Goal: Use online tool/utility: Use online tool/utility

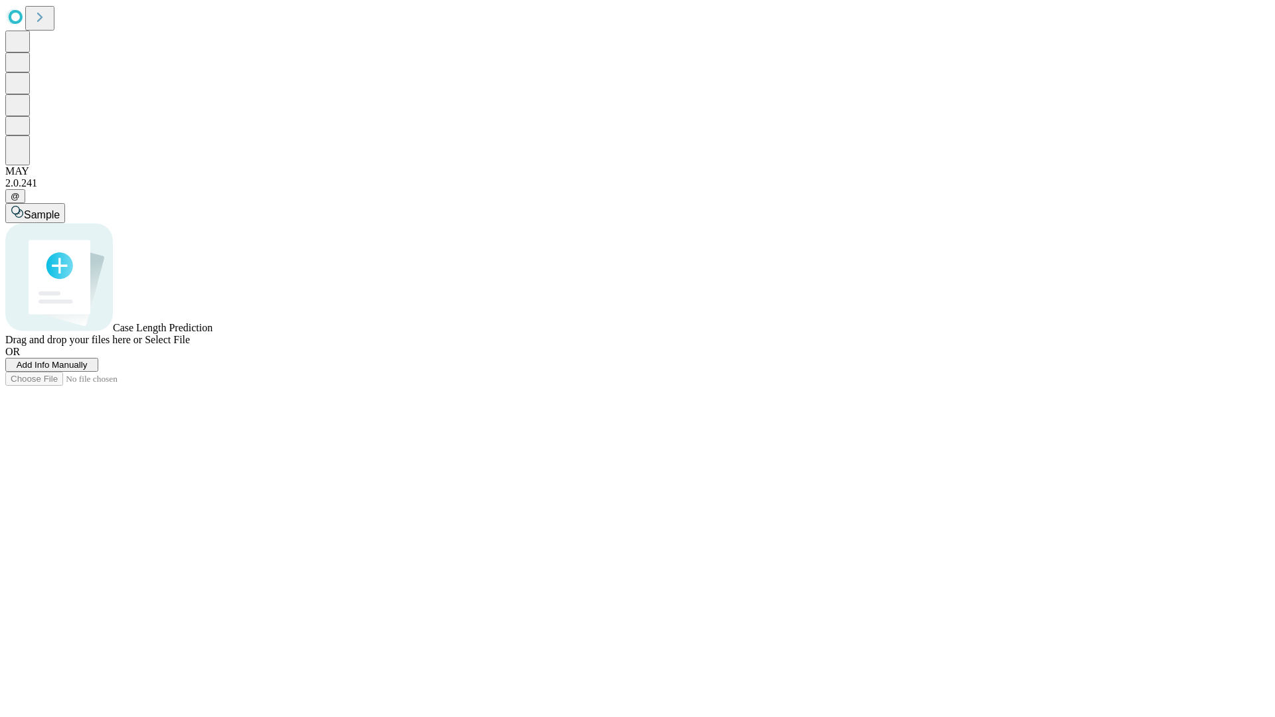
click at [88, 370] on span "Add Info Manually" at bounding box center [52, 365] width 71 height 10
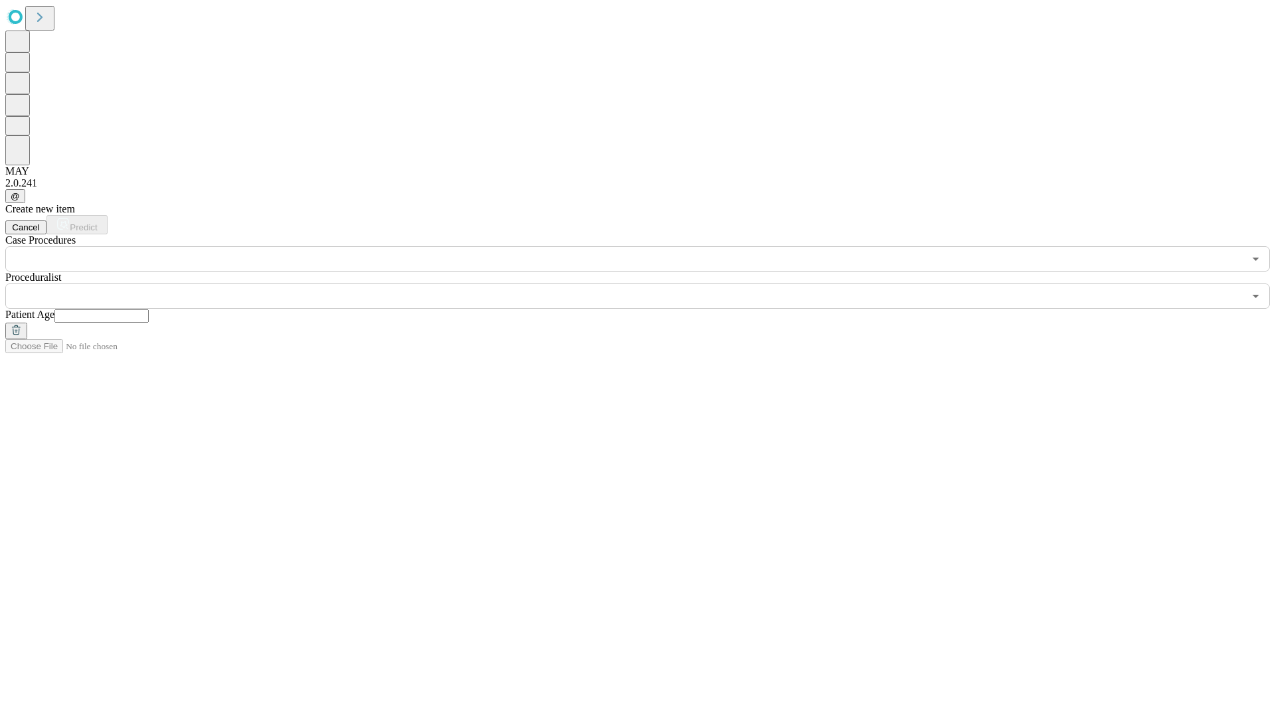
click at [149, 309] on input "text" at bounding box center [101, 315] width 94 height 13
type input "**"
click at [647, 284] on input "text" at bounding box center [624, 296] width 1238 height 25
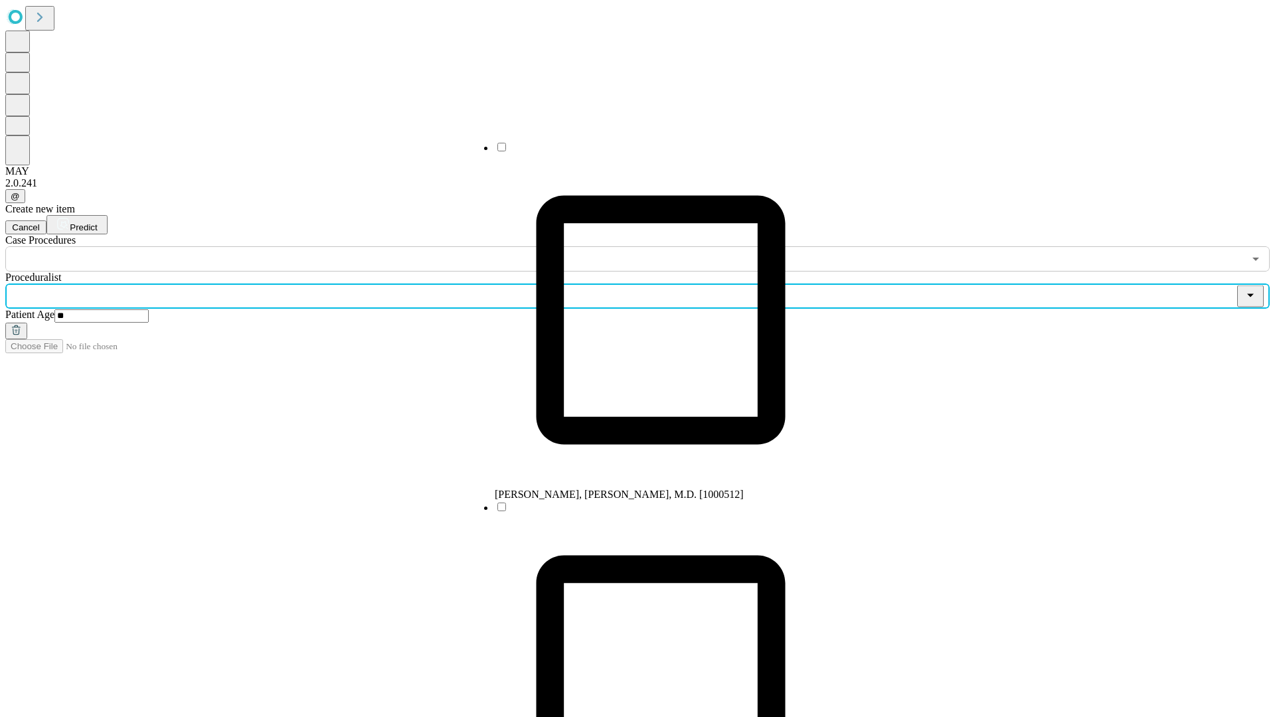
click at [647, 152] on li "[PERSON_NAME], [PERSON_NAME], M.D. [1000512]" at bounding box center [661, 321] width 332 height 360
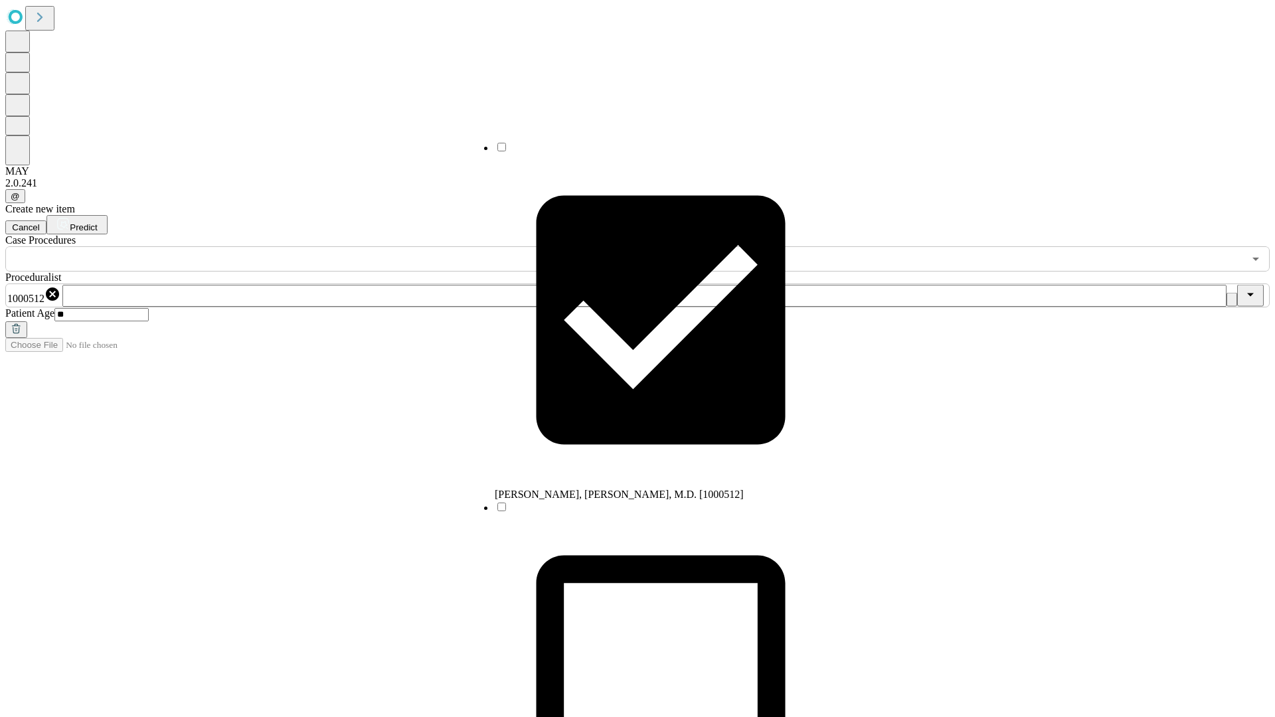
click at [279, 246] on input "text" at bounding box center [624, 258] width 1238 height 25
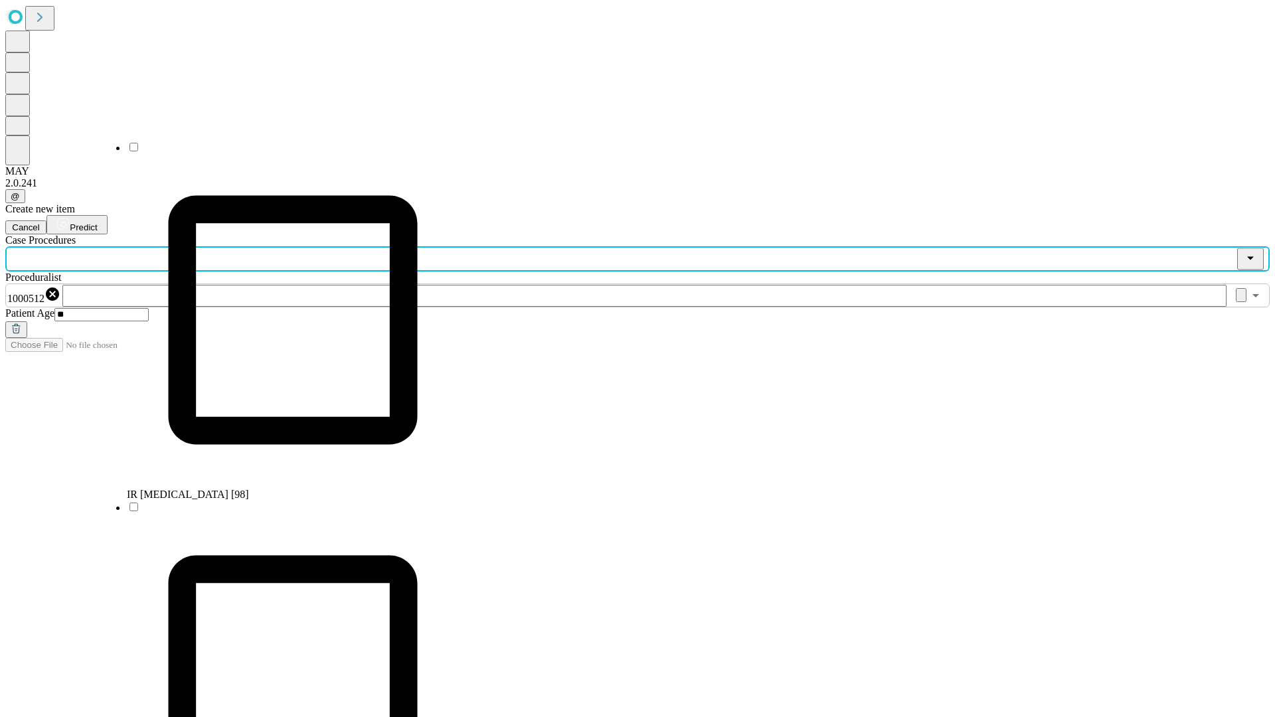
click at [280, 152] on li "IR [MEDICAL_DATA] [98]" at bounding box center [293, 321] width 332 height 360
click at [97, 222] on span "Predict" at bounding box center [83, 227] width 27 height 10
